Goal: Transaction & Acquisition: Purchase product/service

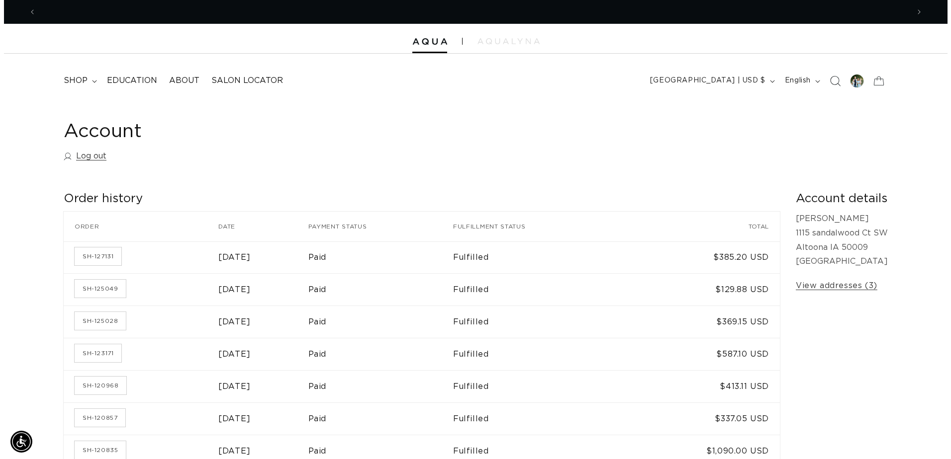
scroll to position [0, 873]
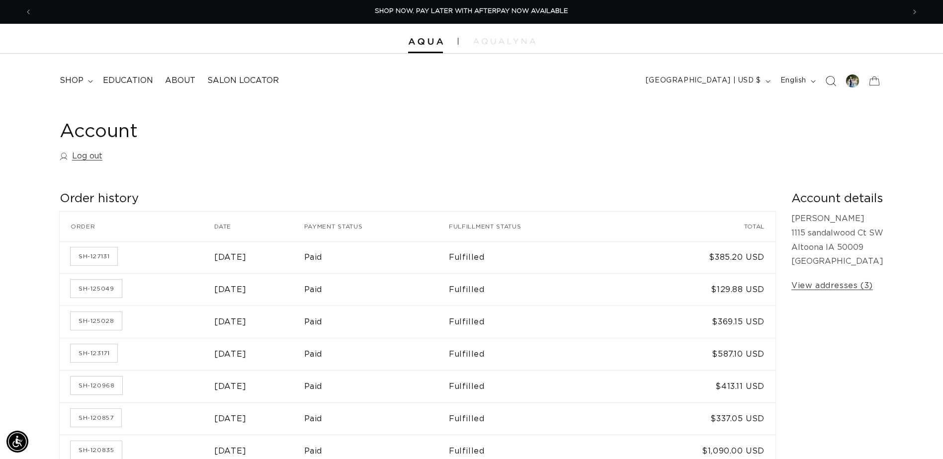
click at [832, 83] on icon "Search" at bounding box center [830, 81] width 10 height 10
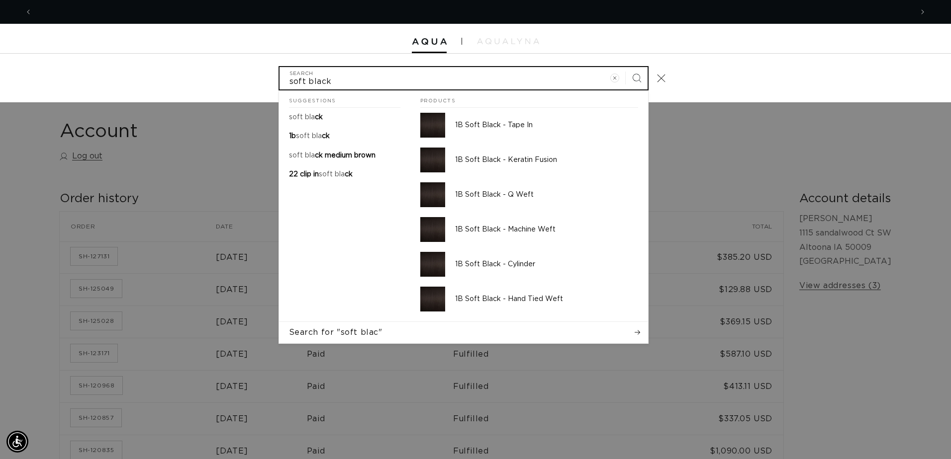
scroll to position [0, 880]
type input "soft black"
click at [626, 67] on button "Search" at bounding box center [637, 78] width 22 height 22
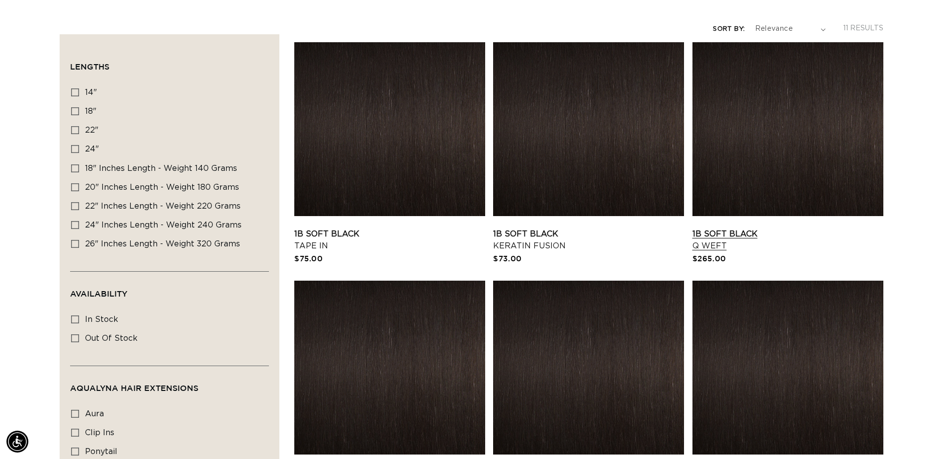
scroll to position [0, 873]
click at [725, 239] on link "1B Soft Black Q Weft" at bounding box center [788, 240] width 191 height 24
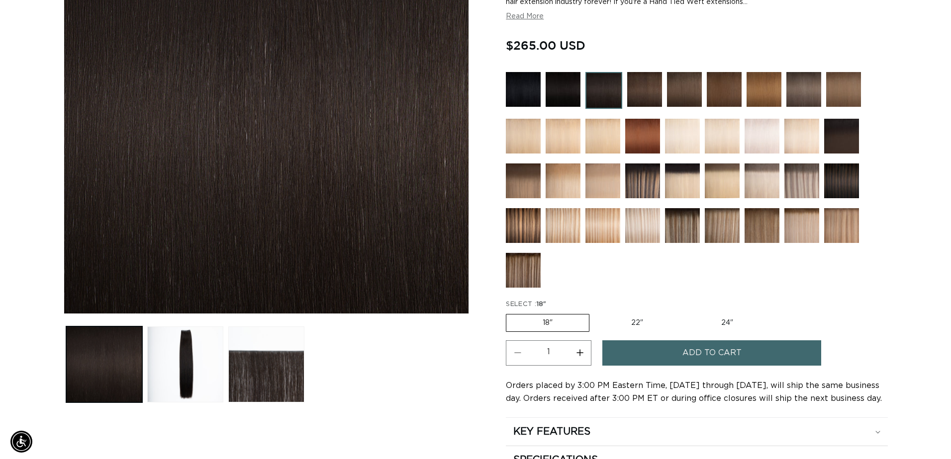
scroll to position [0, 873]
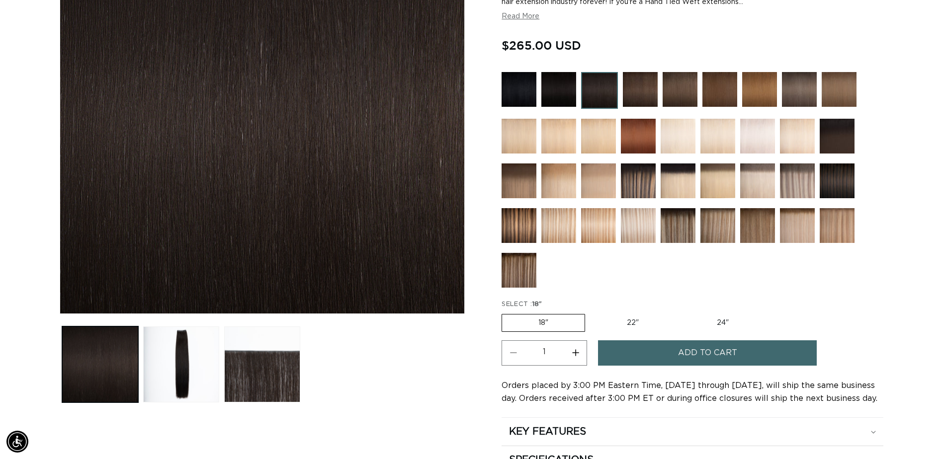
click at [722, 324] on label "24" Variant sold out or unavailable" at bounding box center [723, 323] width 85 height 17
click at [681, 313] on input "24" Variant sold out or unavailable" at bounding box center [680, 312] width 0 height 0
radio input "true"
click at [700, 360] on span "Add to cart" at bounding box center [707, 353] width 59 height 25
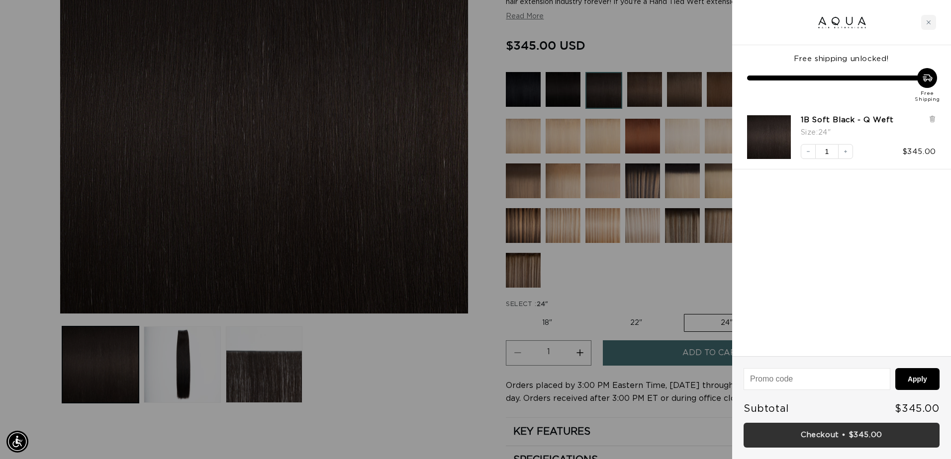
click at [865, 441] on link "Checkout • $345.00" at bounding box center [841, 435] width 196 height 25
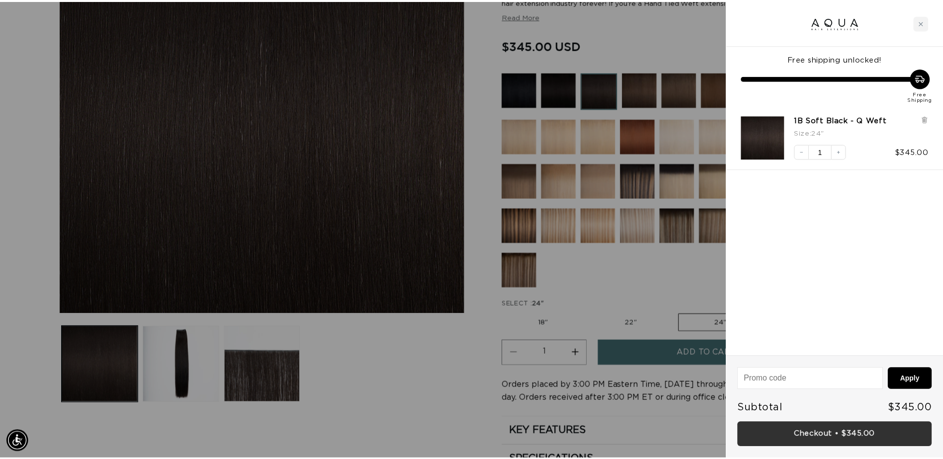
scroll to position [0, 1745]
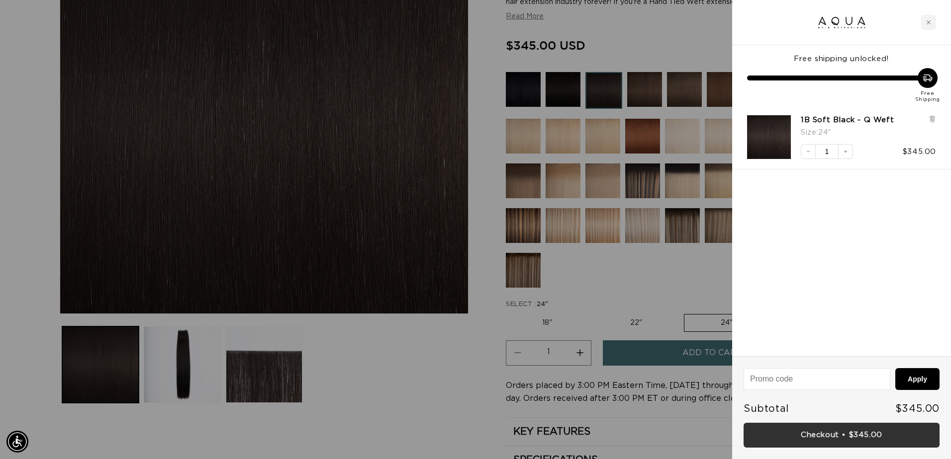
click at [611, 235] on div at bounding box center [475, 229] width 951 height 459
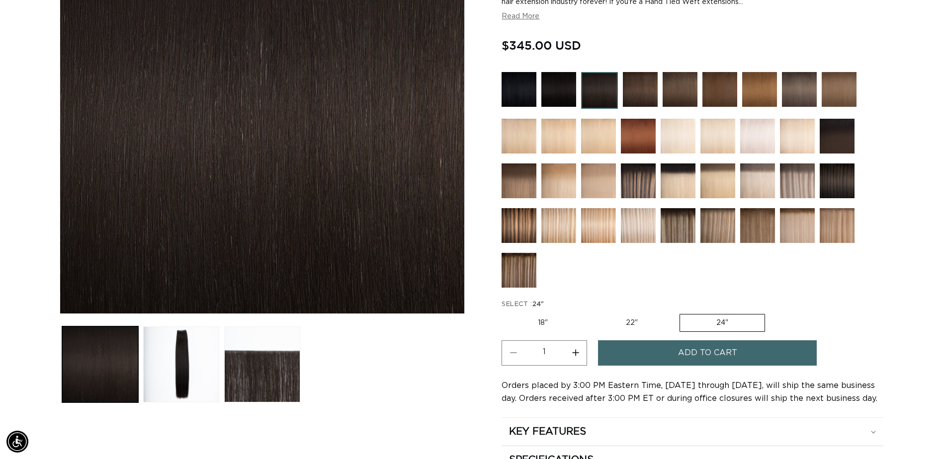
click at [631, 315] on label "22" Variant sold out or unavailable" at bounding box center [632, 323] width 85 height 17
click at [590, 313] on input "22" Variant sold out or unavailable" at bounding box center [589, 312] width 0 height 0
radio input "true"
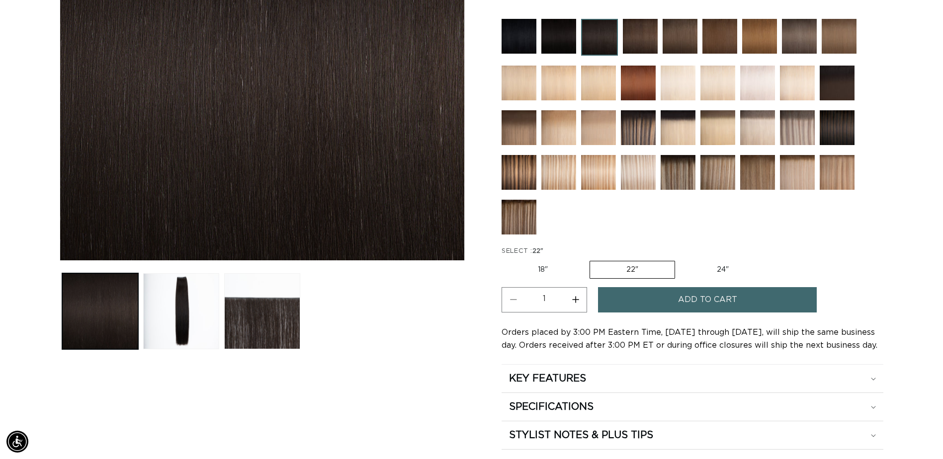
scroll to position [261, 0]
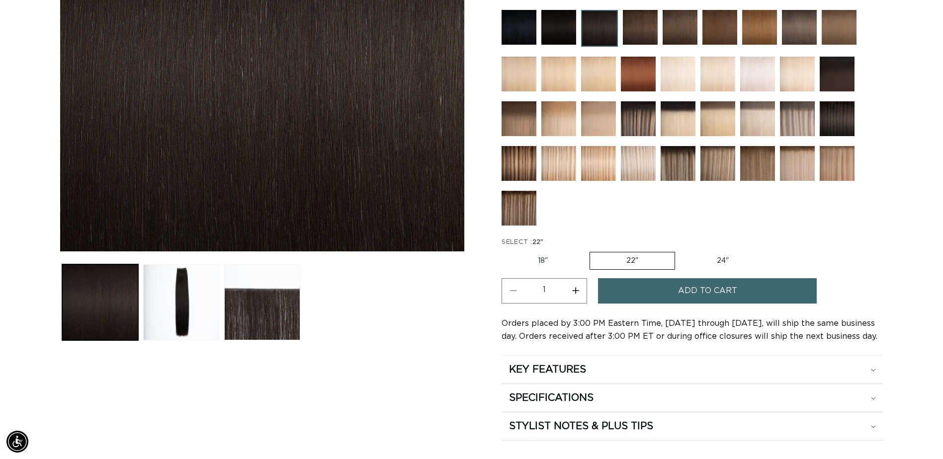
click at [721, 268] on label "24" Variant sold out or unavailable" at bounding box center [723, 261] width 85 height 17
click at [681, 251] on input "24" Variant sold out or unavailable" at bounding box center [680, 250] width 0 height 0
radio input "true"
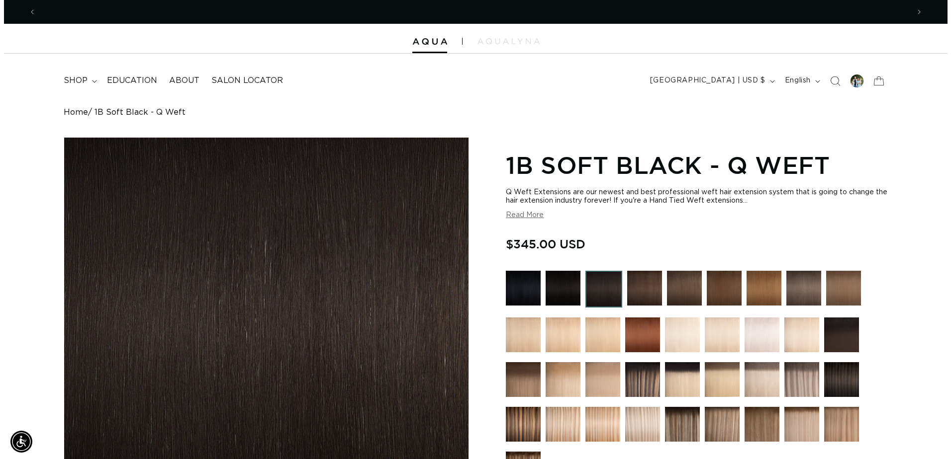
scroll to position [0, 1745]
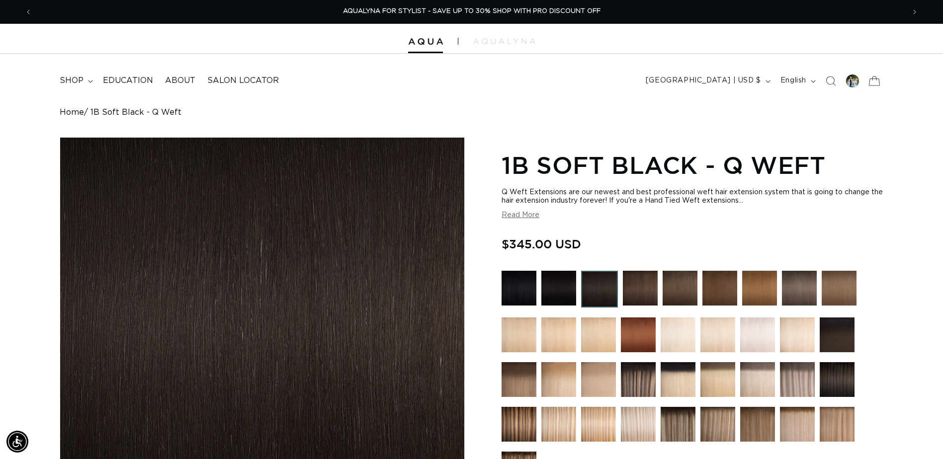
click at [876, 79] on icon at bounding box center [874, 80] width 23 height 23
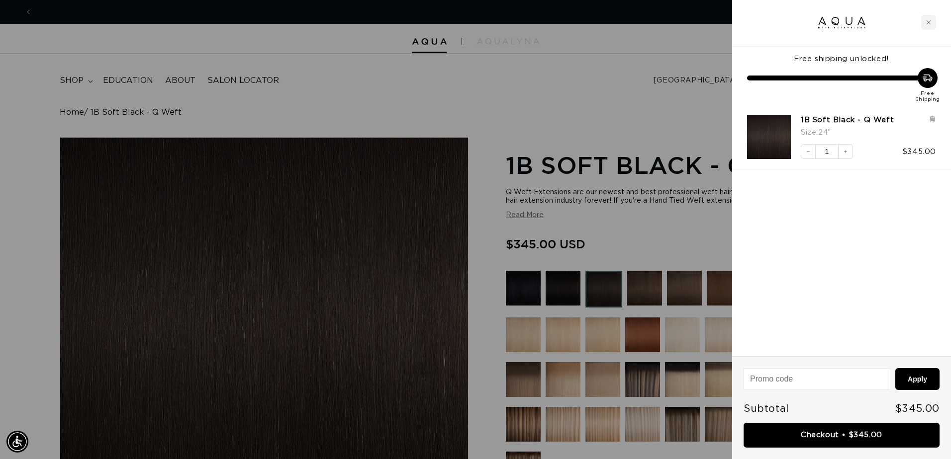
scroll to position [0, 880]
